Goal: Task Accomplishment & Management: Manage account settings

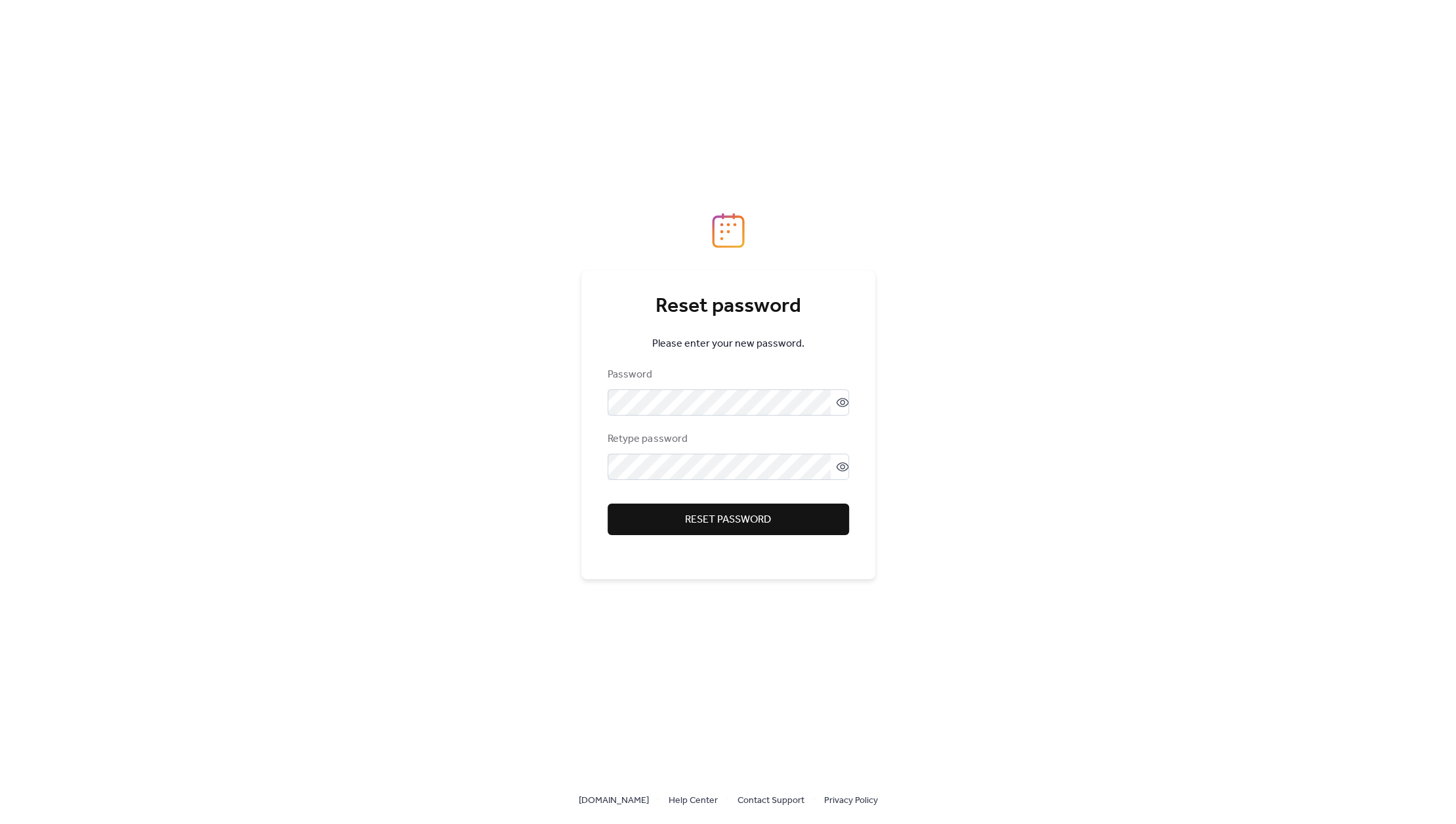
click at [703, 516] on span "Reset password" at bounding box center [728, 519] width 86 height 16
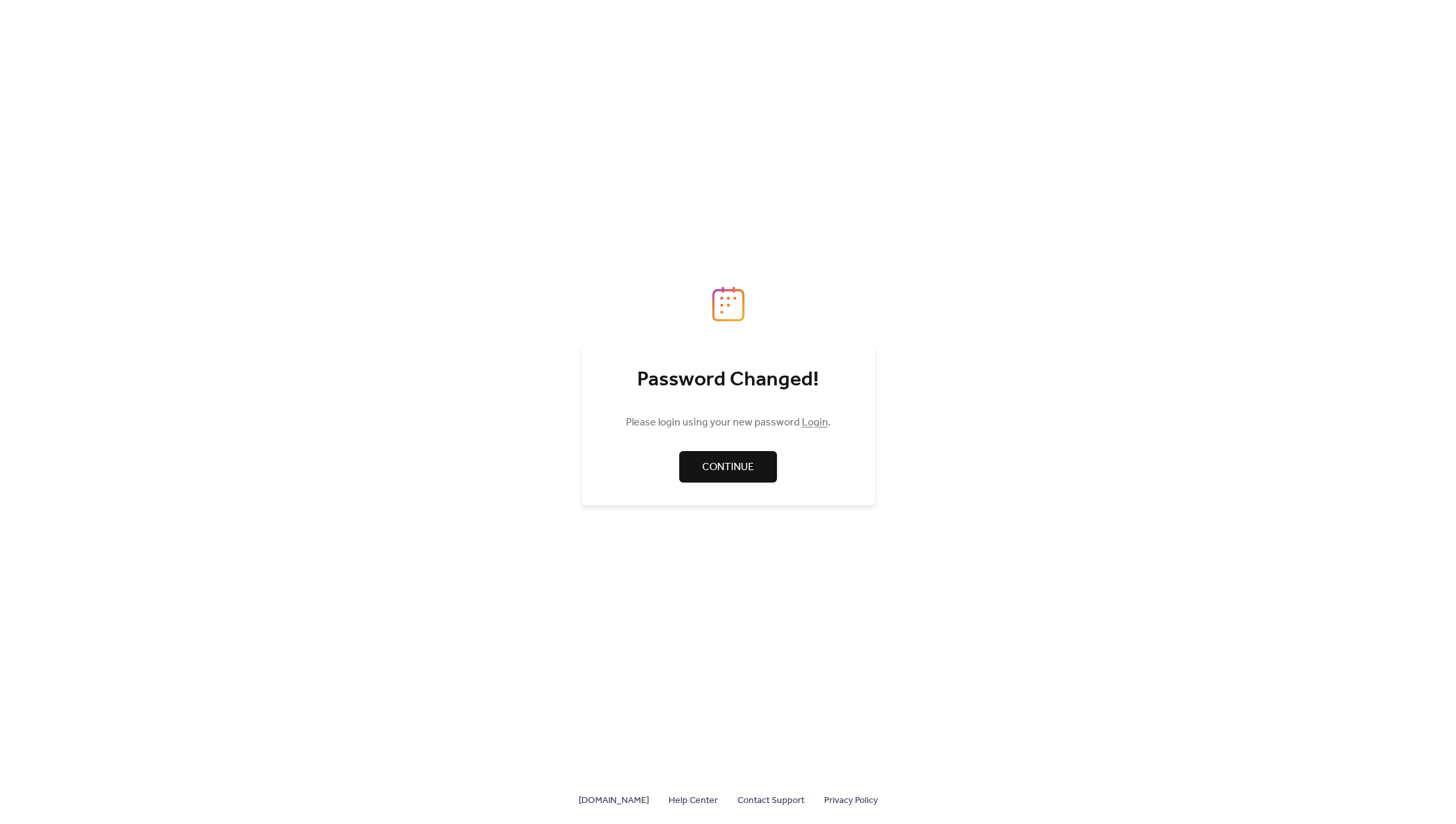
click at [758, 463] on link "Continue" at bounding box center [728, 467] width 98 height 31
